Goal: Transaction & Acquisition: Subscribe to service/newsletter

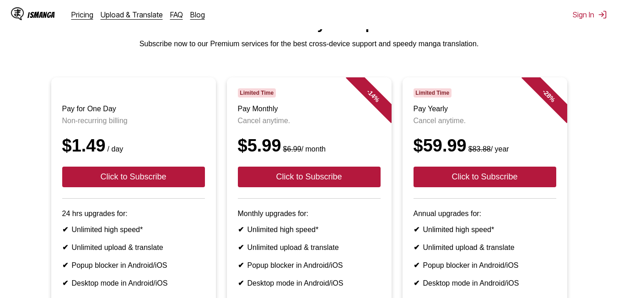
scroll to position [41, 0]
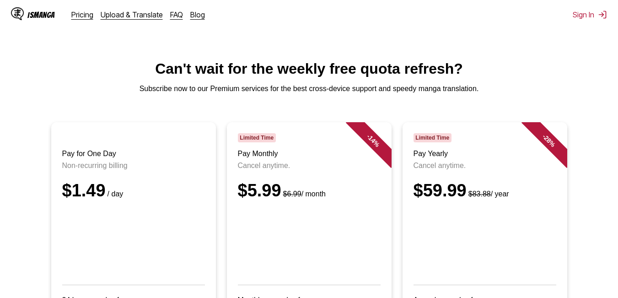
click at [592, 19] on div "IsManga Pricing Upload & Translate FAQ Blog Sign In Pricing Upload & Translate …" at bounding box center [309, 14] width 618 height 29
click at [591, 16] on button "Sign In" at bounding box center [589, 14] width 34 height 9
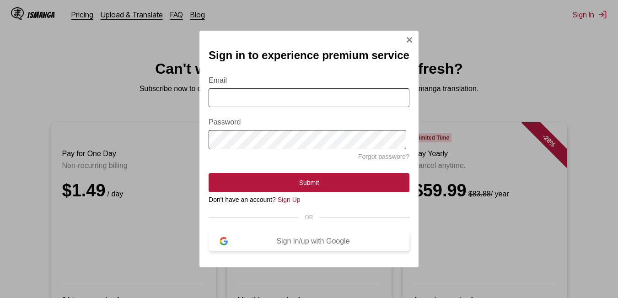
click at [257, 245] on div "Sign in/up with Google" at bounding box center [313, 241] width 171 height 8
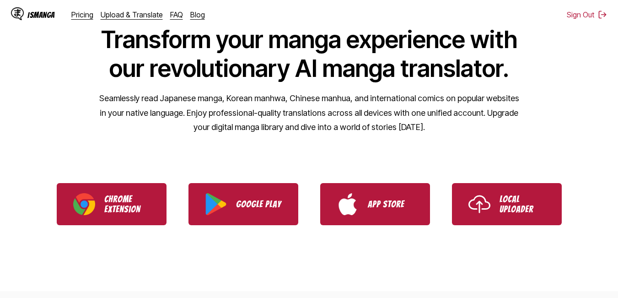
scroll to position [89, 0]
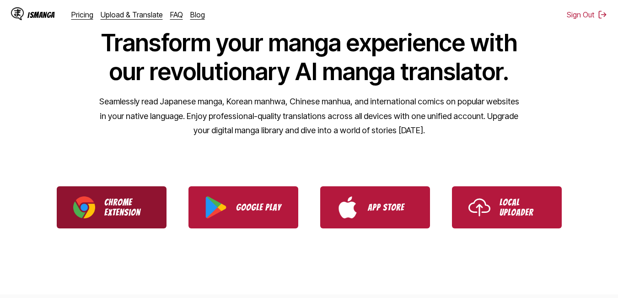
click at [119, 203] on p "Chrome Extension" at bounding box center [127, 207] width 46 height 20
